Goal: Find specific page/section: Find specific page/section

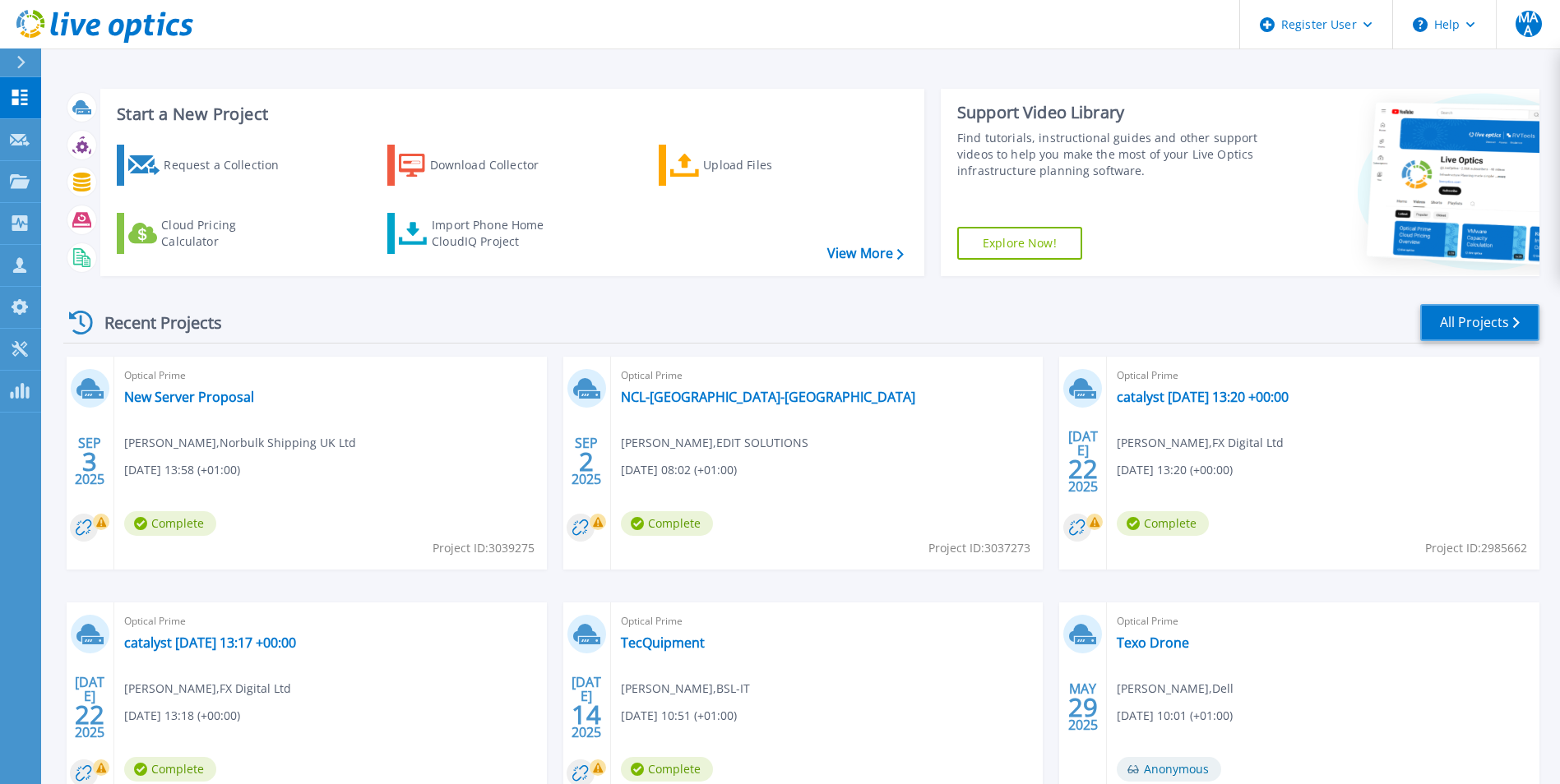
click at [1488, 325] on link "All Projects" at bounding box center [1480, 323] width 119 height 37
click at [1491, 317] on link "All Projects" at bounding box center [1480, 323] width 119 height 37
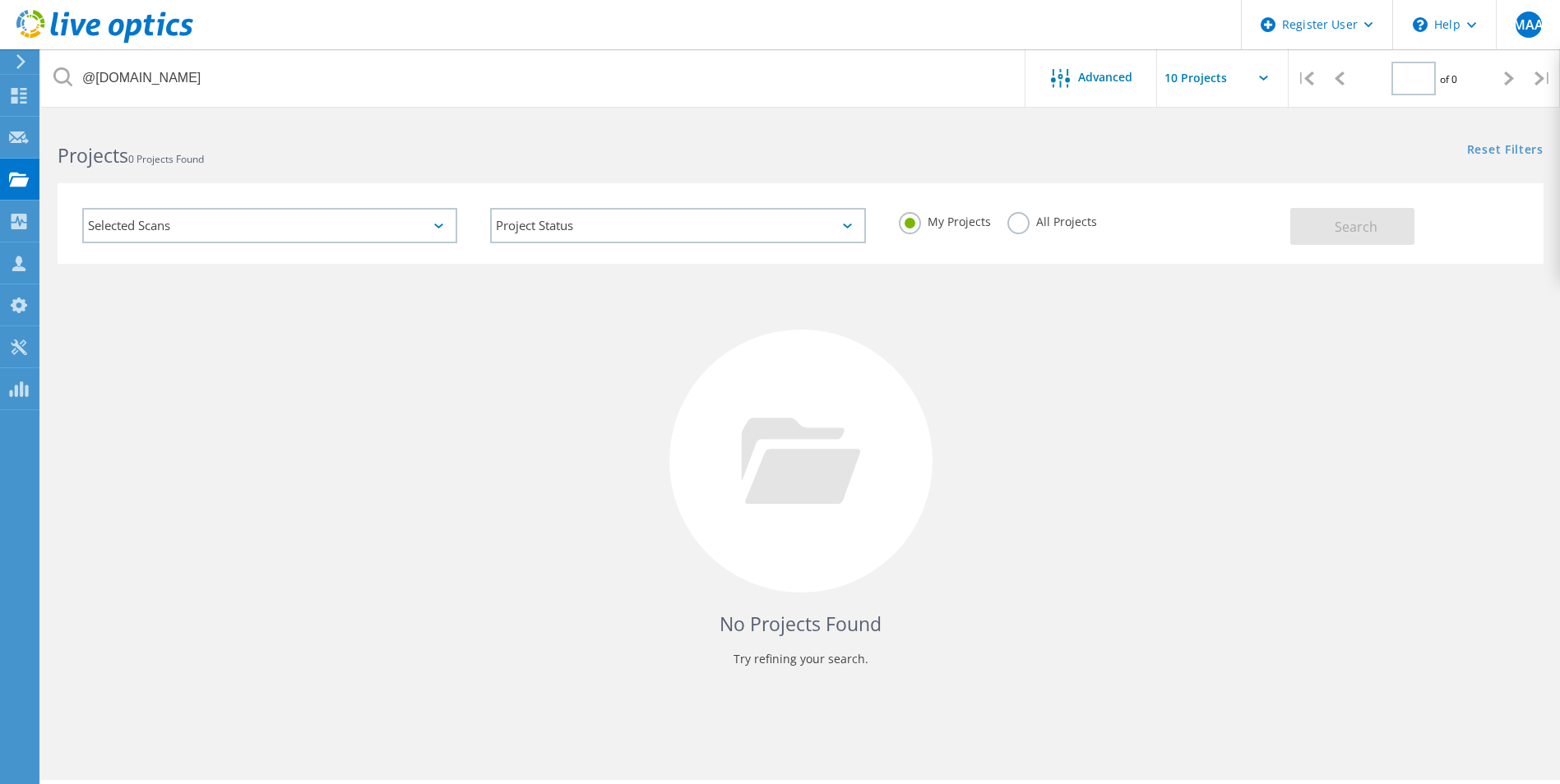
type input "1"
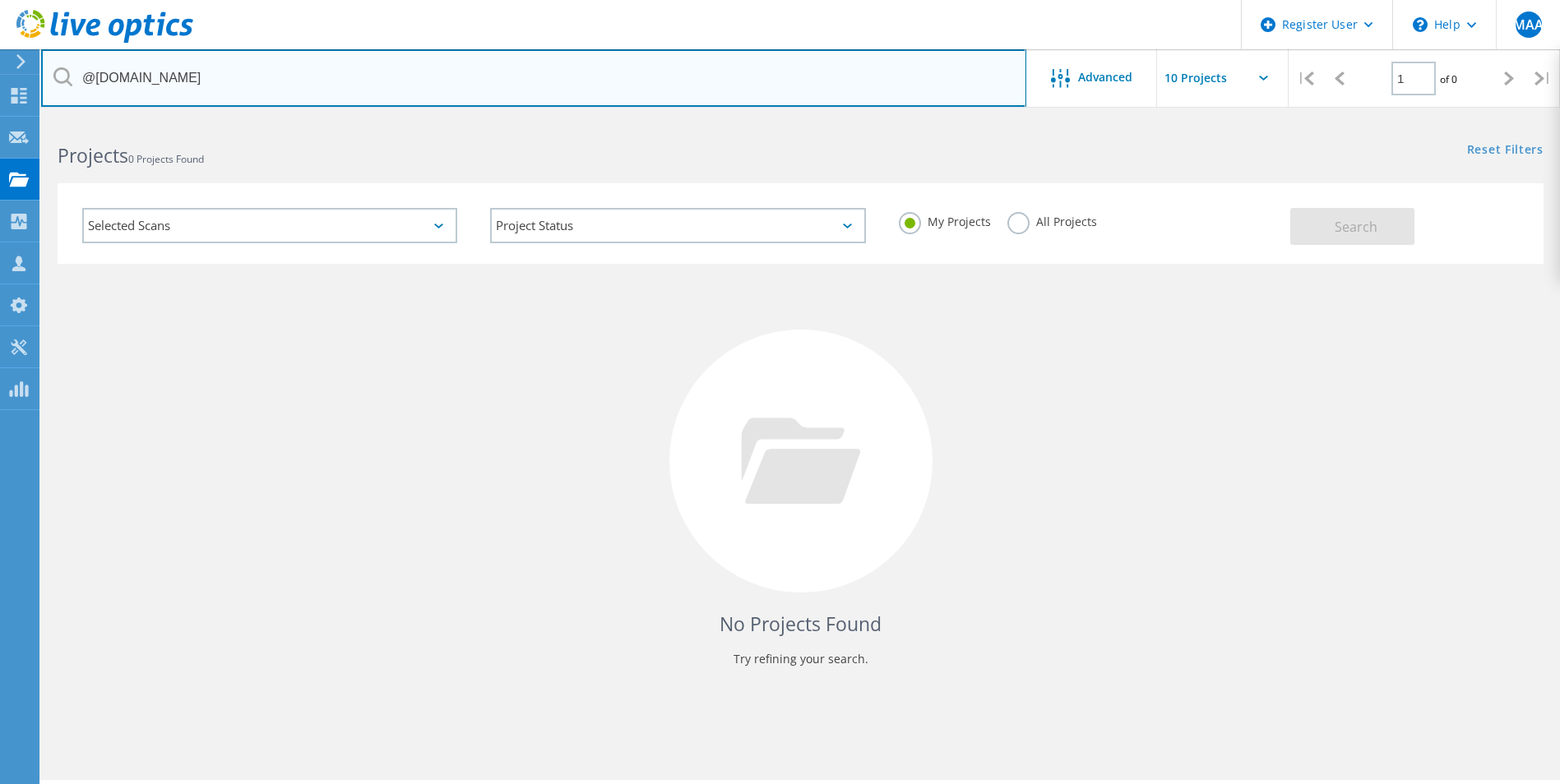
click at [215, 75] on input "@thedesignsolution.co.uk" at bounding box center [533, 78] width 985 height 58
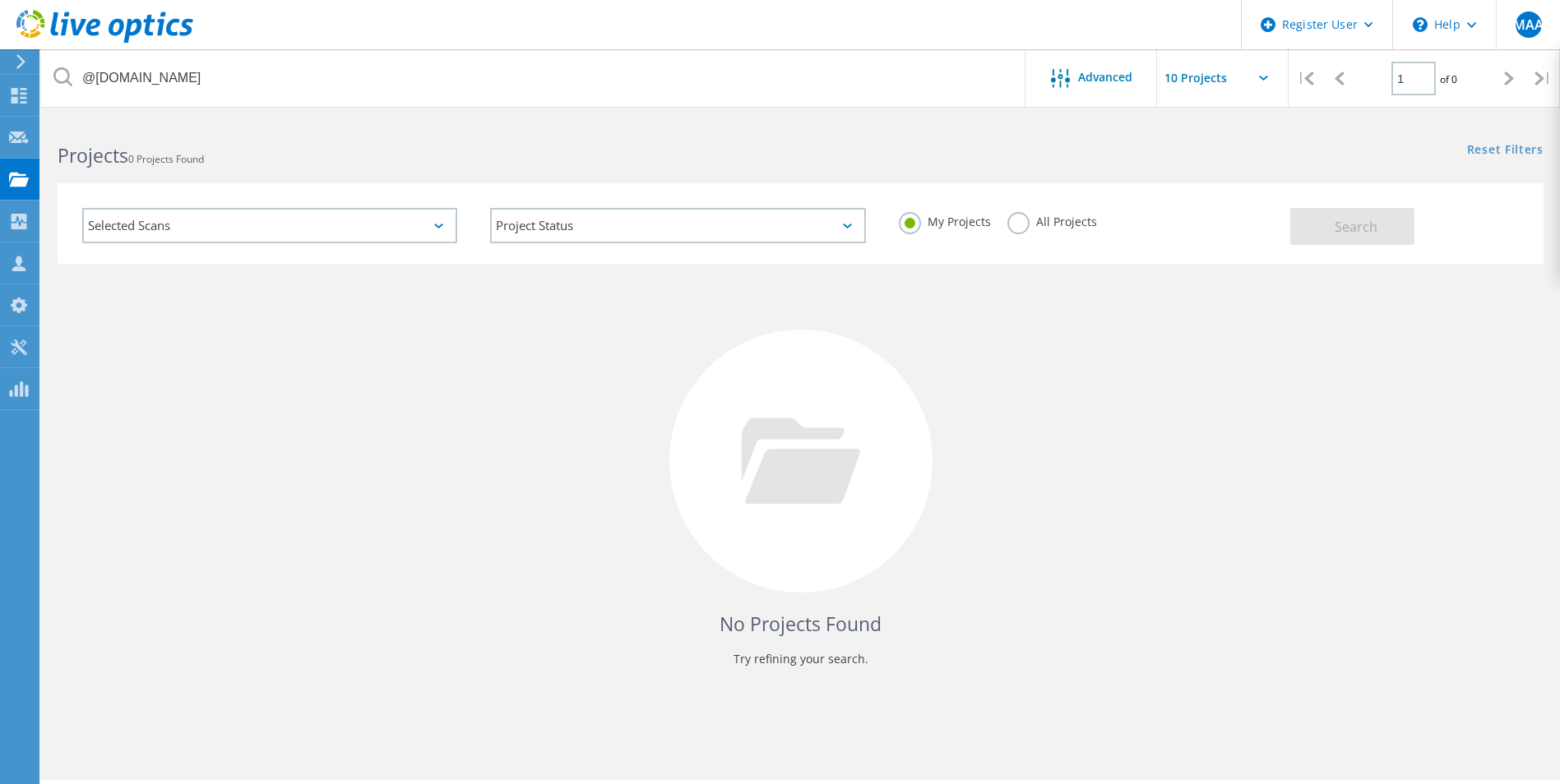
click at [1052, 234] on div "All Projects" at bounding box center [1052, 224] width 89 height 24
click at [1052, 223] on label "All Projects" at bounding box center [1052, 220] width 89 height 15
click at [0, 0] on input "All Projects" at bounding box center [0, 0] width 0 height 0
click at [1355, 222] on span "Search" at bounding box center [1356, 227] width 42 height 18
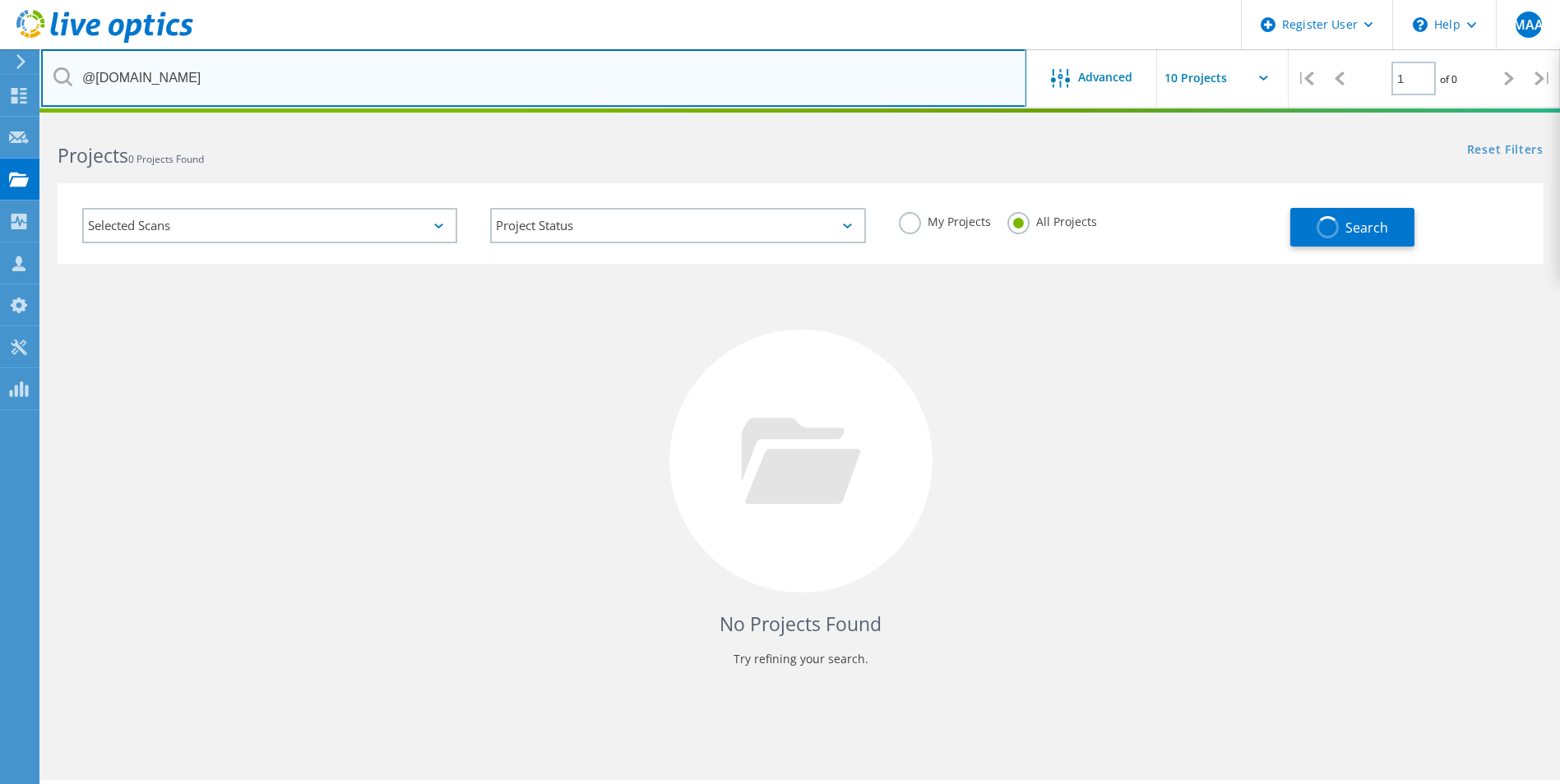
click at [208, 83] on input "@thedesignsolution.co.uk" at bounding box center [533, 78] width 985 height 58
paste input "yourgenehealth.com"
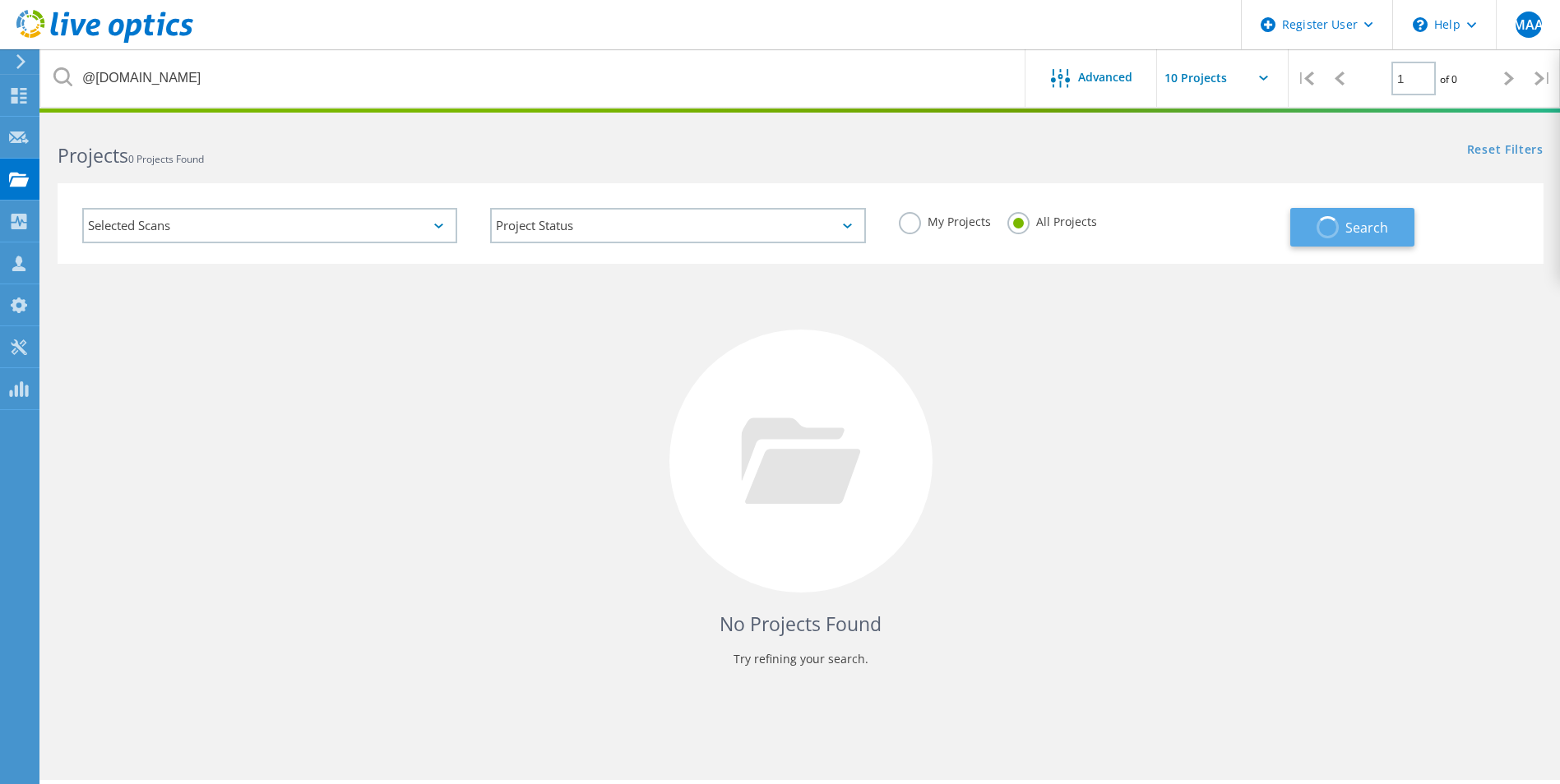
drag, startPoint x: 1296, startPoint y: 219, endPoint x: 1314, endPoint y: 221, distance: 18.1
click at [1299, 219] on button "Search" at bounding box center [1352, 228] width 124 height 38
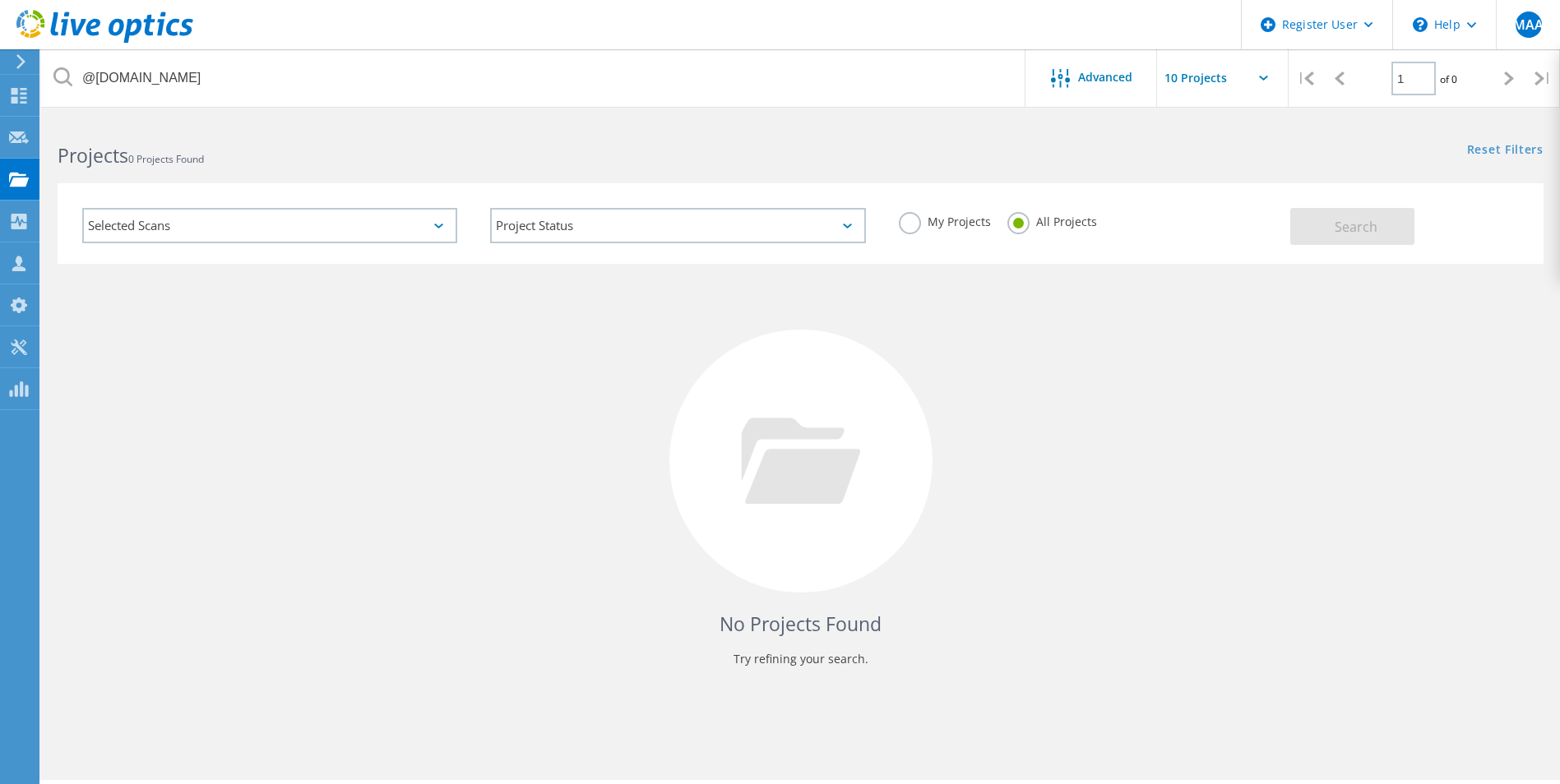
click at [1063, 224] on label "All Projects" at bounding box center [1052, 220] width 89 height 15
click at [0, 0] on input "All Projects" at bounding box center [0, 0] width 0 height 0
click at [951, 228] on label "My Projects" at bounding box center [945, 220] width 92 height 15
click at [0, 0] on input "My Projects" at bounding box center [0, 0] width 0 height 0
click at [1068, 227] on label "All Projects" at bounding box center [1052, 220] width 89 height 15
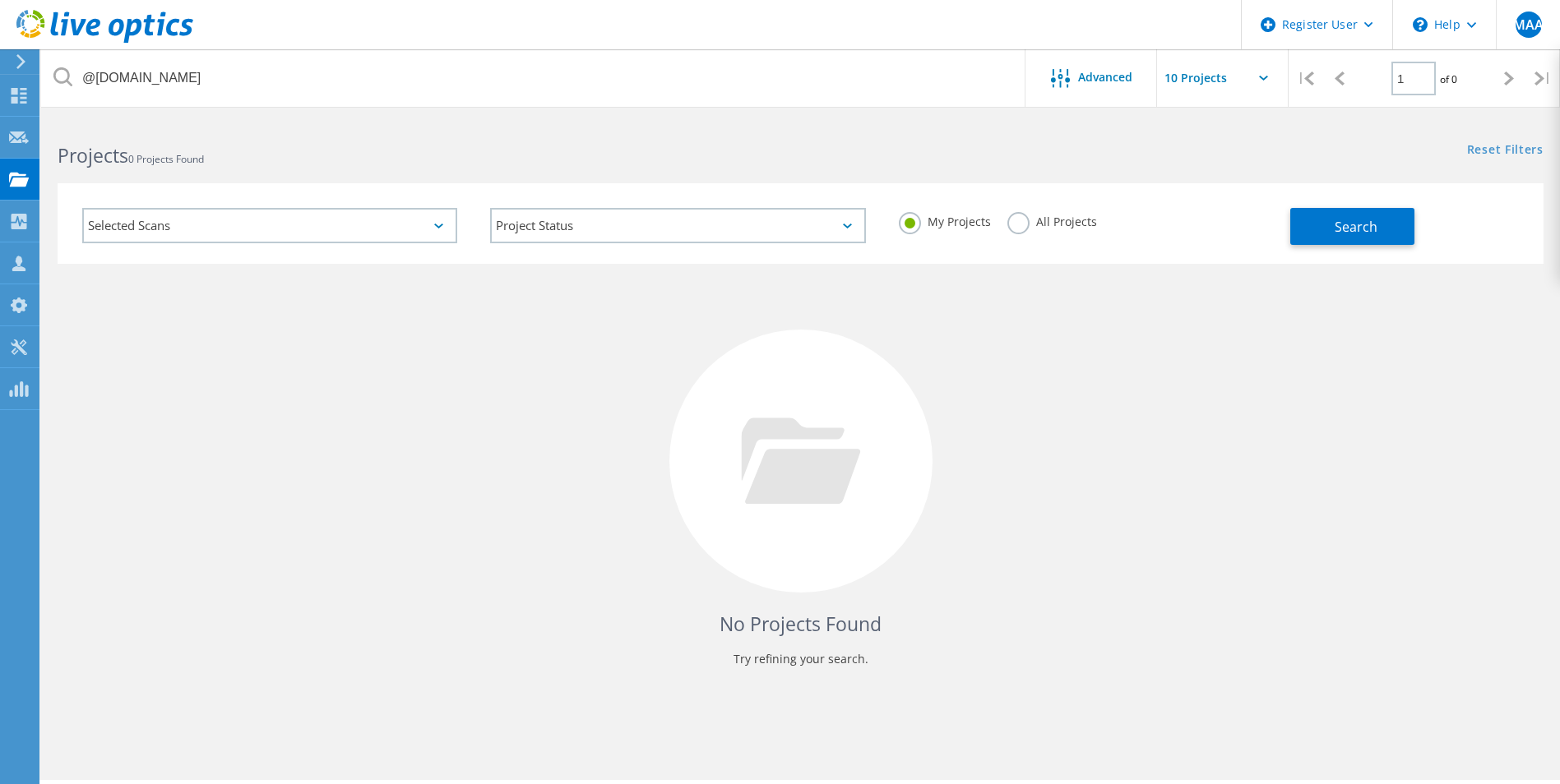
click at [0, 0] on input "All Projects" at bounding box center [0, 0] width 0 height 0
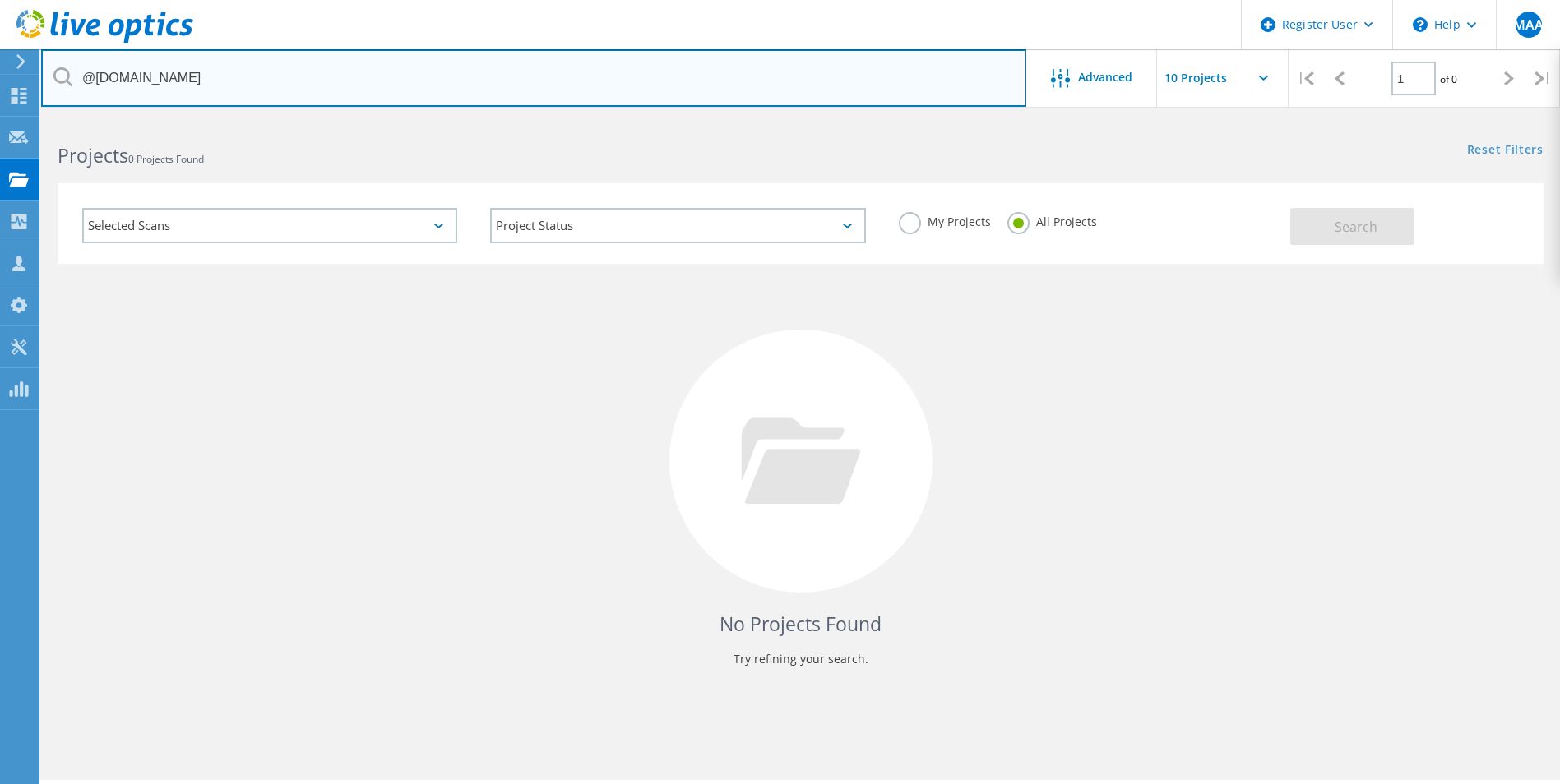
click at [180, 77] on input "@yourgenehealth.com" at bounding box center [533, 78] width 985 height 58
paste input "softcat"
type input "@softcat.com"
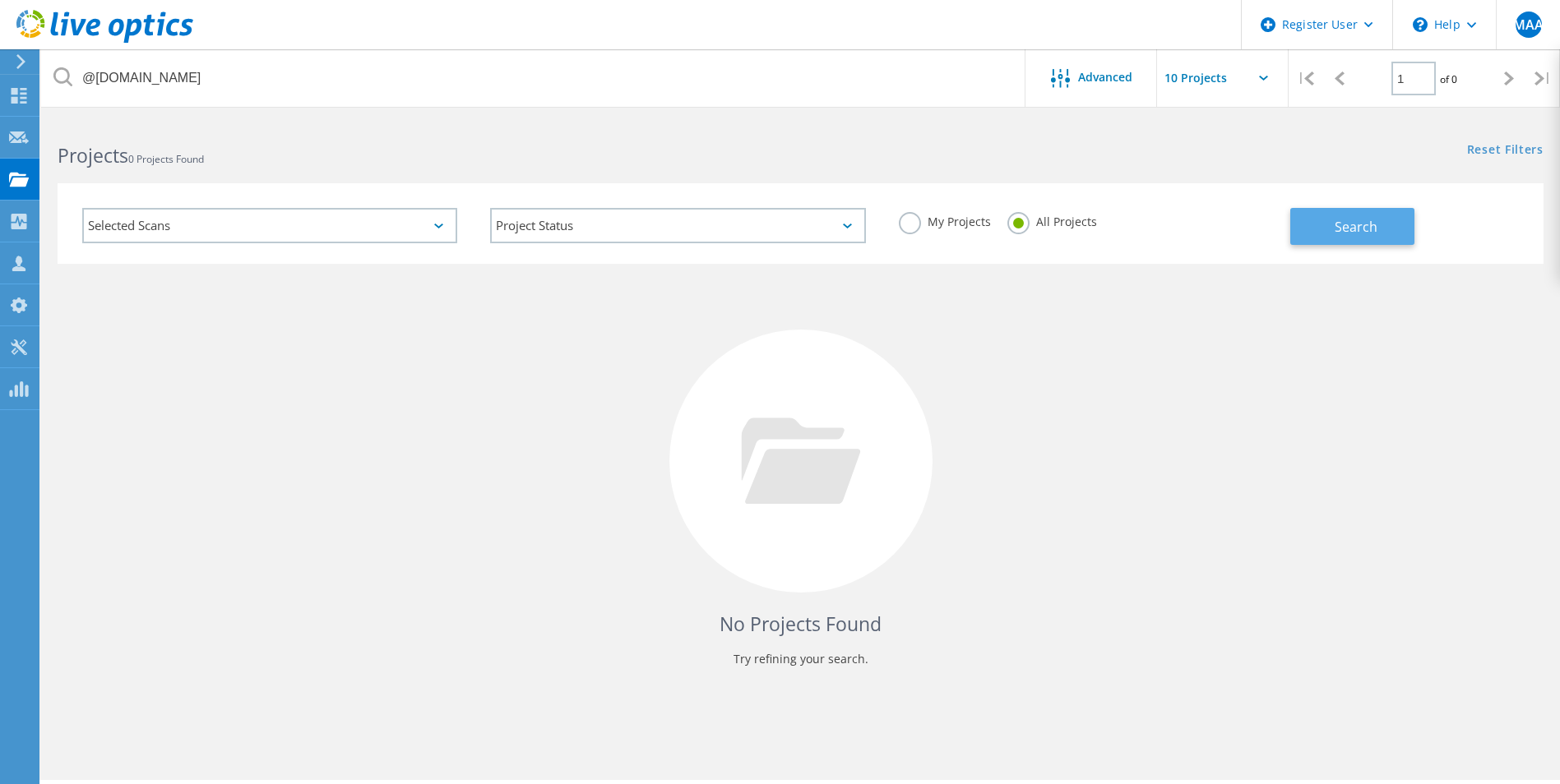
click at [1356, 236] on button "Search" at bounding box center [1352, 227] width 124 height 37
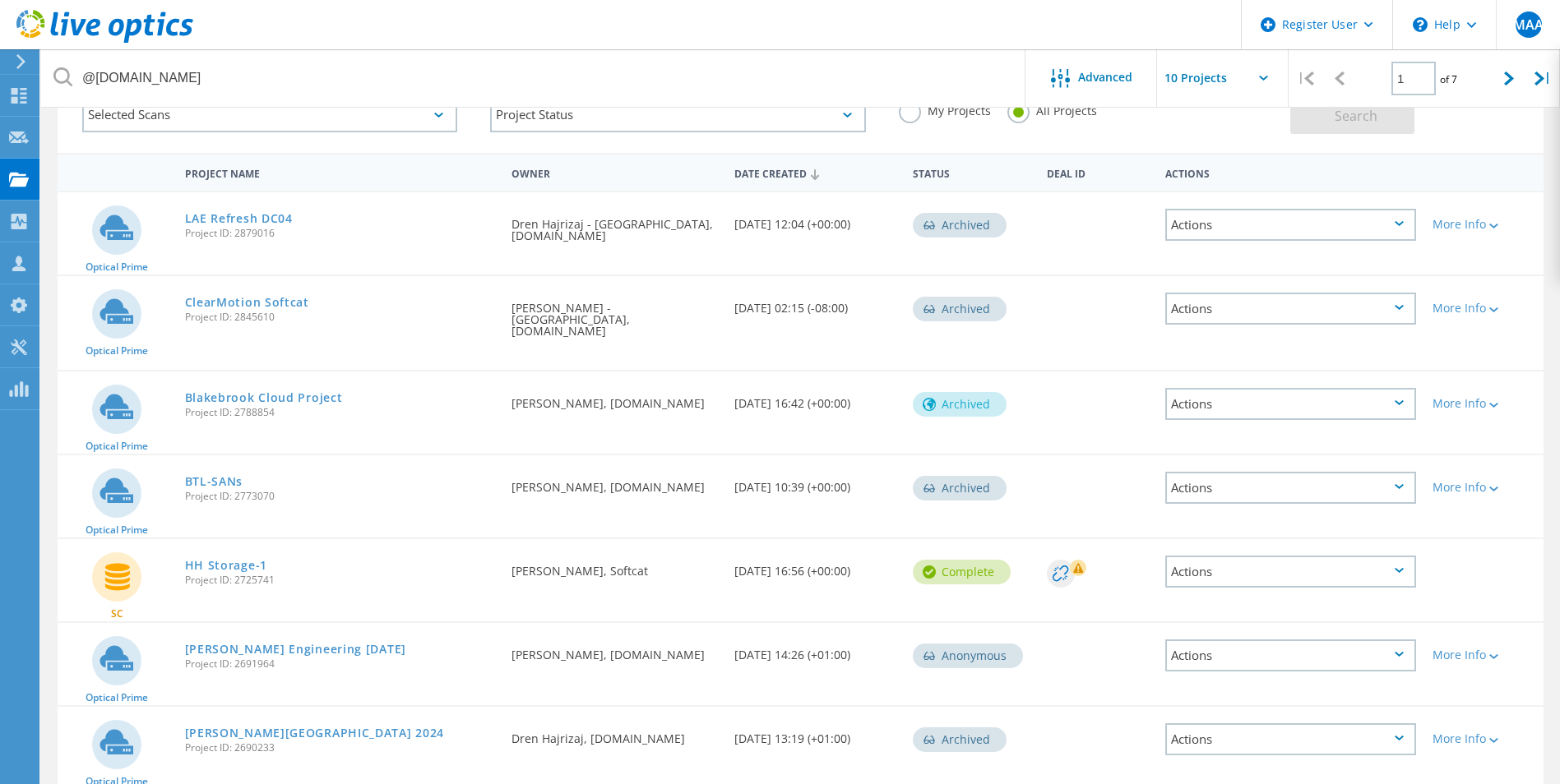
scroll to position [83, 0]
